Goal: Task Accomplishment & Management: Use online tool/utility

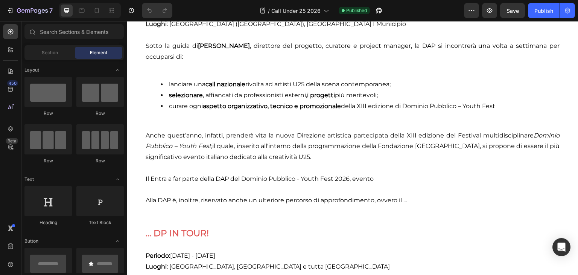
scroll to position [1021, 0]
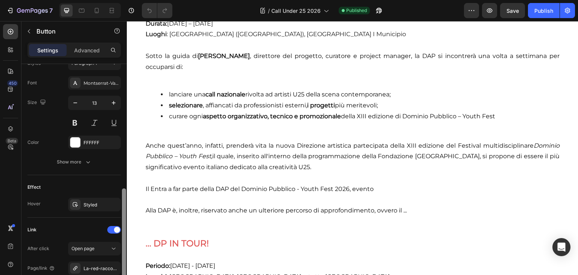
scroll to position [294, 0]
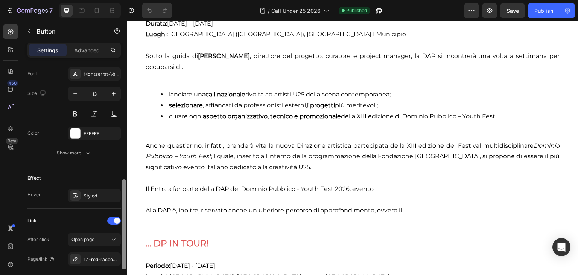
drag, startPoint x: 123, startPoint y: 131, endPoint x: 125, endPoint y: 245, distance: 114.4
click at [125, 245] on div at bounding box center [124, 224] width 4 height 90
click at [102, 261] on div "La-red-racconta/young-board-calendario-dei-talk-2025-2026" at bounding box center [95, 259] width 22 height 7
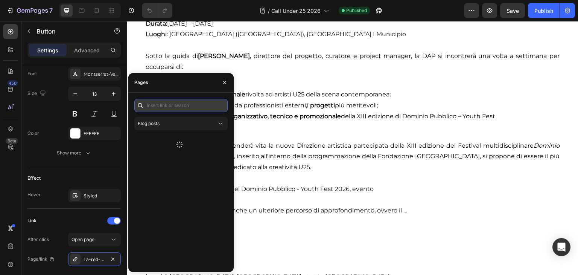
click at [198, 110] on input "text" at bounding box center [180, 106] width 93 height 14
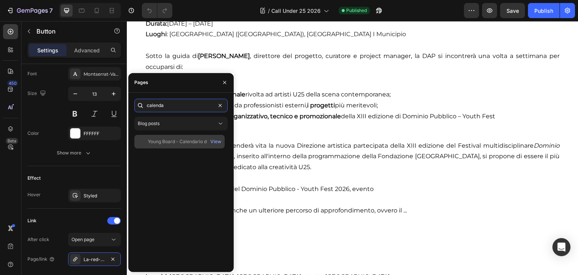
type input "calenda"
click at [203, 139] on div "Young Board - Calendario dei Talk 2026" at bounding box center [184, 141] width 72 height 7
click at [199, 139] on div "Young Board - Calendario dei Talk 2026" at bounding box center [184, 141] width 72 height 7
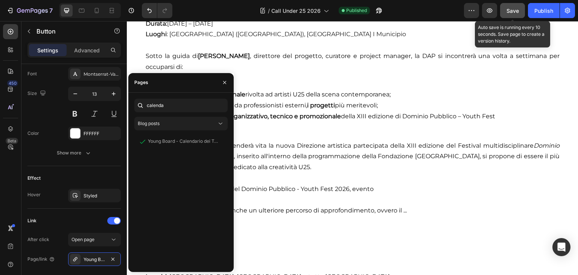
click at [506, 3] on button "Save" at bounding box center [512, 10] width 25 height 15
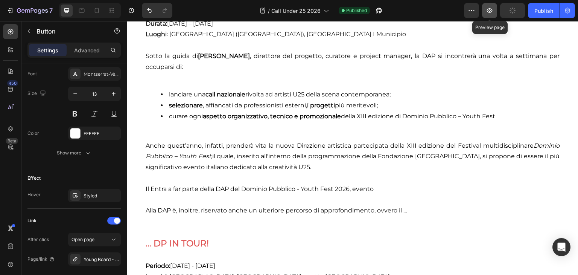
click at [489, 16] on button "button" at bounding box center [489, 10] width 15 height 15
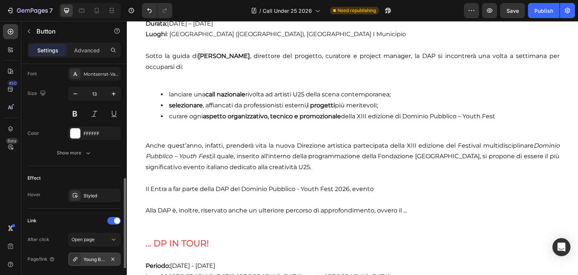
click at [104, 257] on div "Young Board - Calendario dei Talk 2026" at bounding box center [95, 259] width 22 height 7
click at [512, 15] on button "Save" at bounding box center [512, 10] width 25 height 15
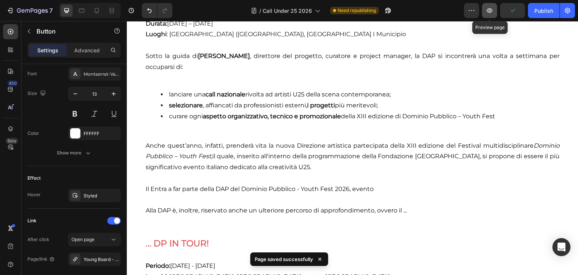
click at [489, 17] on button "button" at bounding box center [489, 10] width 15 height 15
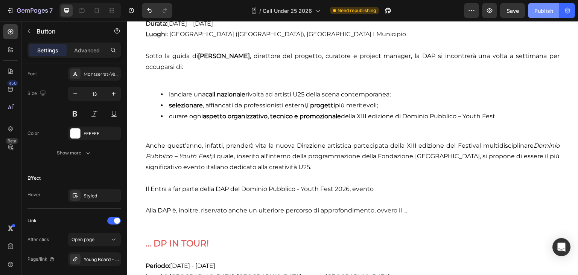
click at [542, 6] on button "Publish" at bounding box center [544, 10] width 32 height 15
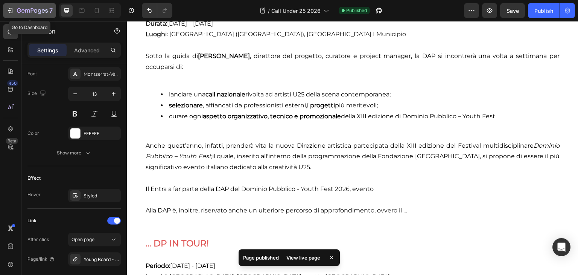
click at [31, 11] on icon "button" at bounding box center [32, 10] width 3 height 5
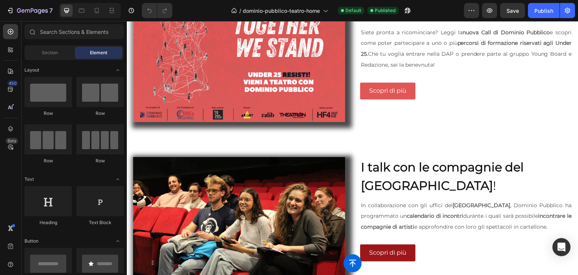
scroll to position [957, 0]
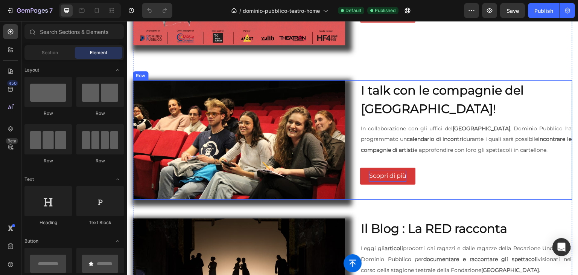
click at [379, 174] on p "Scopri di più" at bounding box center [387, 176] width 37 height 11
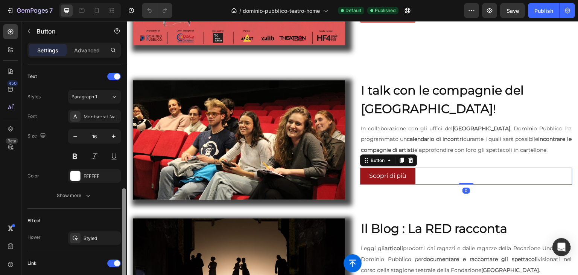
scroll to position [278, 0]
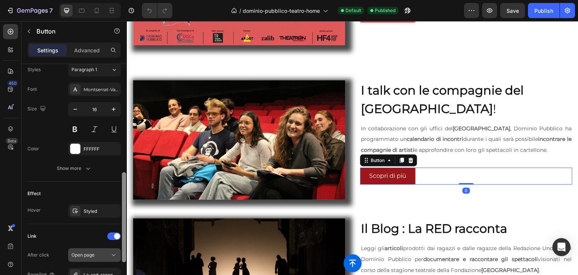
drag, startPoint x: 123, startPoint y: 146, endPoint x: 118, endPoint y: 255, distance: 108.6
click at [118, 255] on div "Size Width Auto Height Auto Padding 8, 24, 8, 24 Background Color 9D171A Image …" at bounding box center [73, 180] width 105 height 232
click at [105, 271] on div "La-red-racconta/young-board-calendario-dei-talk-2025-2026" at bounding box center [95, 274] width 22 height 7
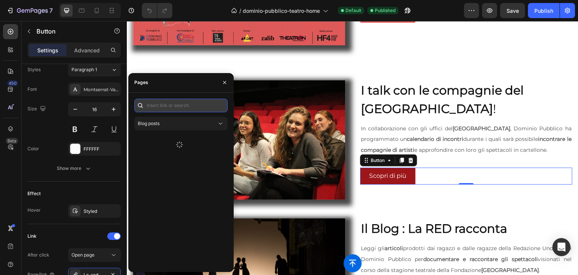
click at [191, 104] on input "text" at bounding box center [180, 106] width 93 height 14
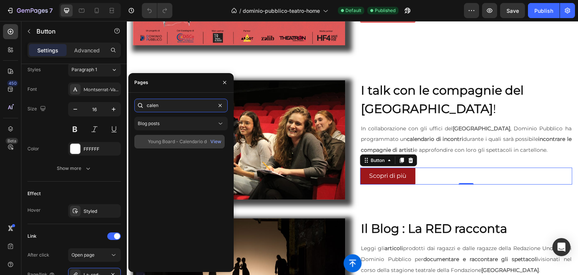
type input "calen"
click at [193, 136] on div "Young Board - Calendario dei Talk 2026 View" at bounding box center [179, 142] width 90 height 14
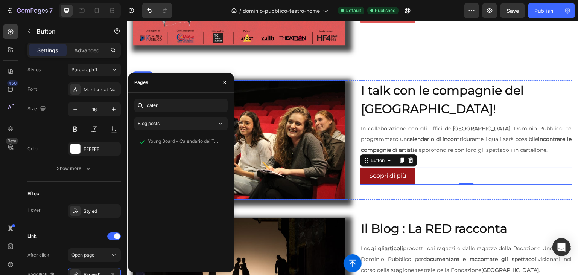
click at [273, 165] on img at bounding box center [239, 139] width 212 height 119
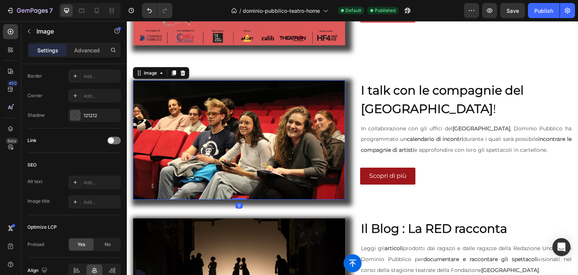
scroll to position [0, 0]
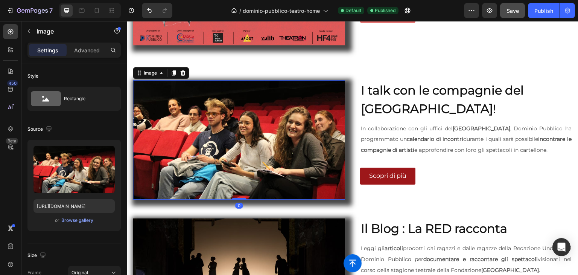
click at [510, 17] on button "Save" at bounding box center [512, 10] width 25 height 15
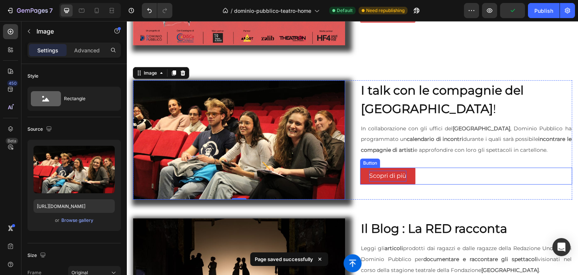
click at [389, 171] on p "Scopri di più" at bounding box center [387, 176] width 37 height 11
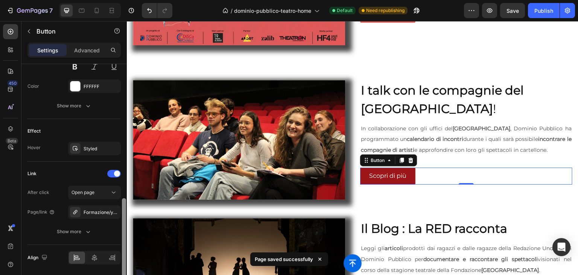
scroll to position [365, 0]
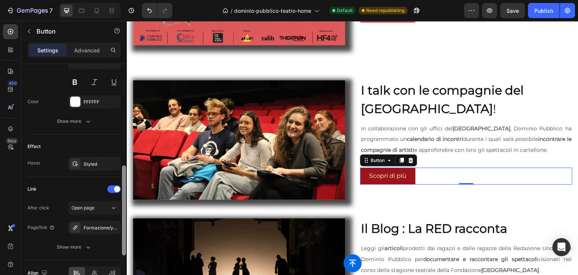
drag, startPoint x: 124, startPoint y: 110, endPoint x: 121, endPoint y: 238, distance: 128.0
click at [121, 238] on div at bounding box center [124, 162] width 6 height 232
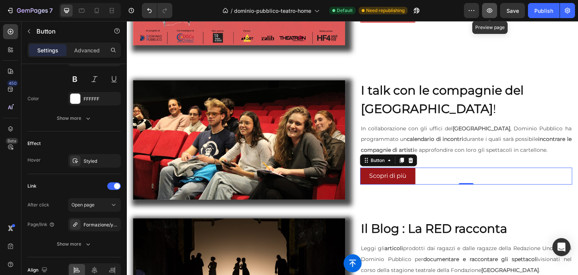
click at [495, 15] on button "button" at bounding box center [489, 10] width 15 height 15
click at [537, 14] on div "Publish" at bounding box center [544, 11] width 19 height 8
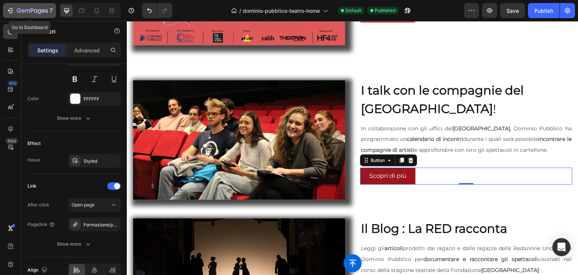
click at [39, 11] on icon "button" at bounding box center [32, 11] width 31 height 6
